Goal: Information Seeking & Learning: Check status

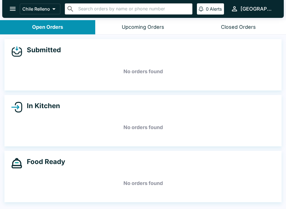
click at [258, 24] on button "Closed Orders" at bounding box center [238, 27] width 95 height 14
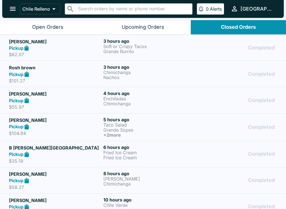
click at [9, 10] on icon "open drawer" at bounding box center [13, 9] width 8 height 8
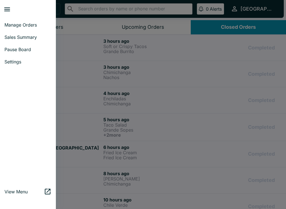
click at [70, 64] on div at bounding box center [143, 104] width 286 height 209
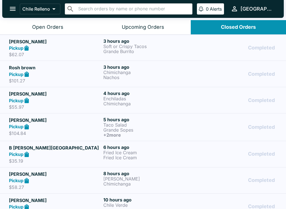
click at [18, 12] on button "open drawer" at bounding box center [13, 9] width 14 height 14
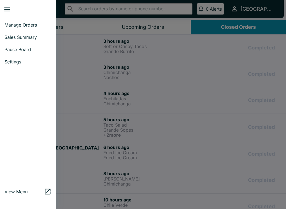
click at [39, 39] on span "Sales Summary" at bounding box center [27, 37] width 47 height 6
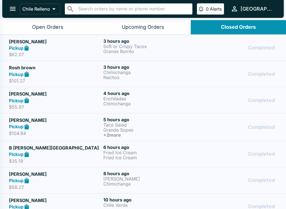
select select "03:00"
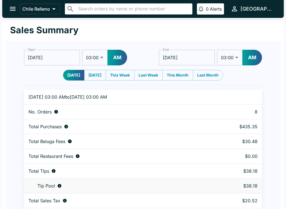
scroll to position [17, 0]
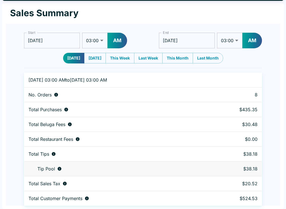
click at [118, 63] on button "This Week" at bounding box center [120, 58] width 29 height 11
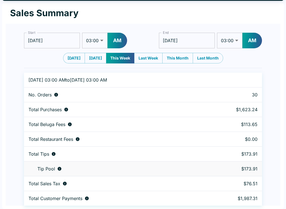
click at [209, 60] on button "Last Month" at bounding box center [208, 58] width 30 height 11
type input "[DATE]"
